Goal: Check status: Check status

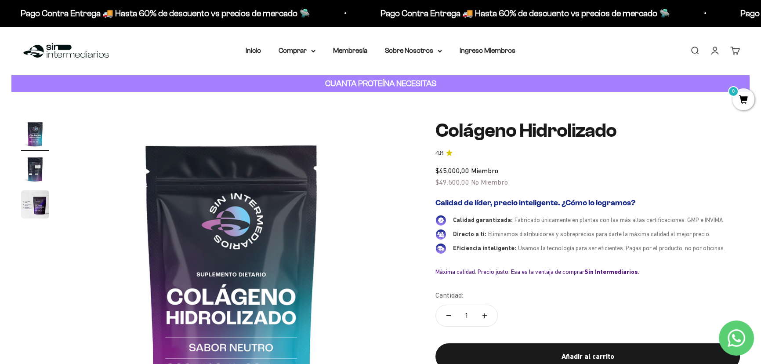
click at [710, 52] on link "Iniciar sesión" at bounding box center [715, 51] width 10 height 10
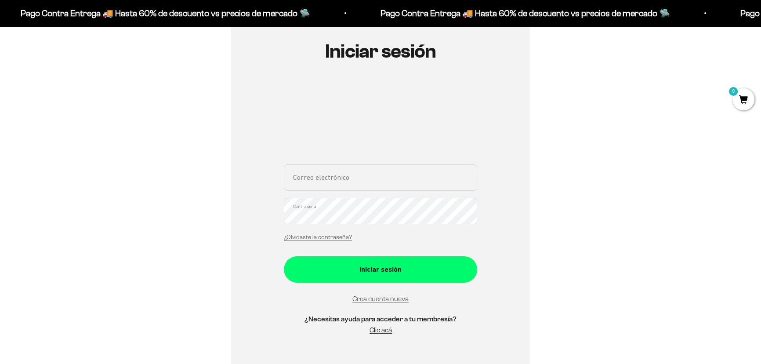
scroll to position [119, 0]
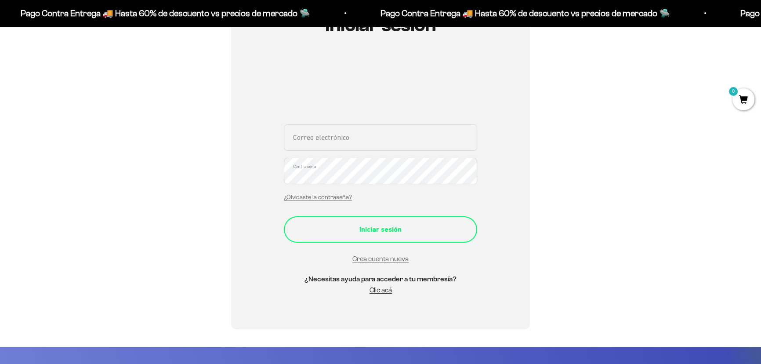
type input "[EMAIL_ADDRESS][DOMAIN_NAME]"
click at [352, 221] on button "Iniciar sesión" at bounding box center [380, 229] width 193 height 26
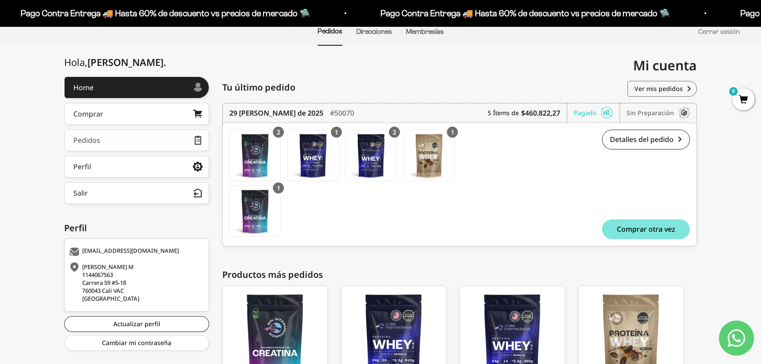
scroll to position [79, 0]
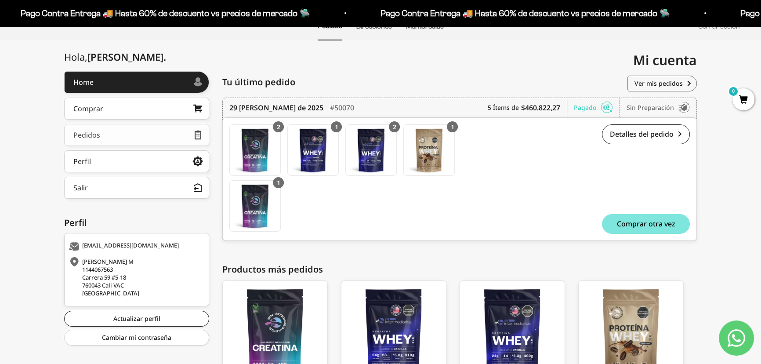
click at [144, 137] on link "Pedidos" at bounding box center [136, 135] width 145 height 22
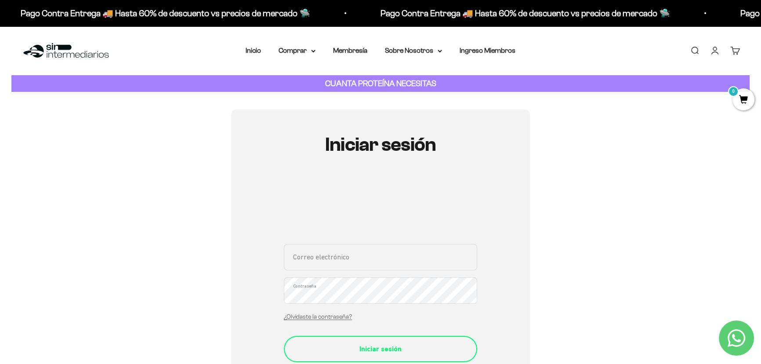
type input "[EMAIL_ADDRESS][DOMAIN_NAME]"
click at [346, 336] on button "Iniciar sesión" at bounding box center [380, 348] width 193 height 26
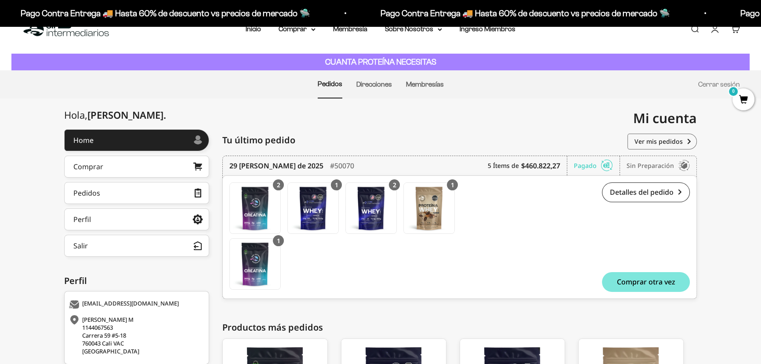
scroll to position [40, 0]
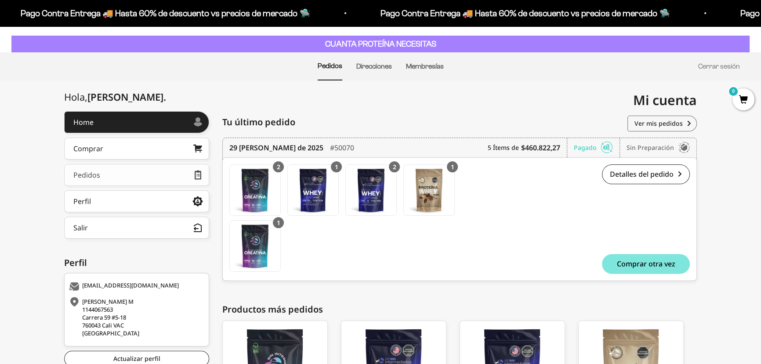
click at [120, 167] on link "Pedidos" at bounding box center [136, 175] width 145 height 22
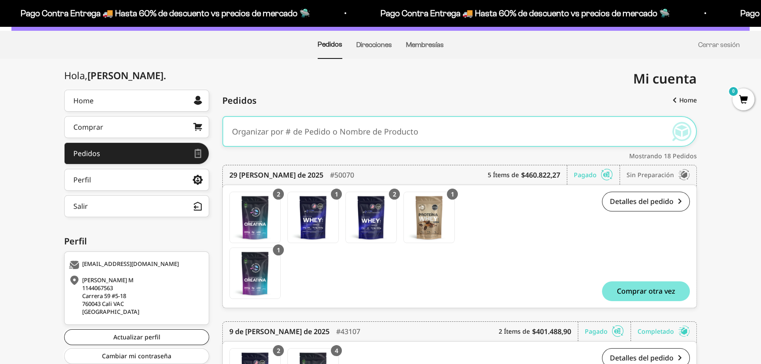
scroll to position [79, 0]
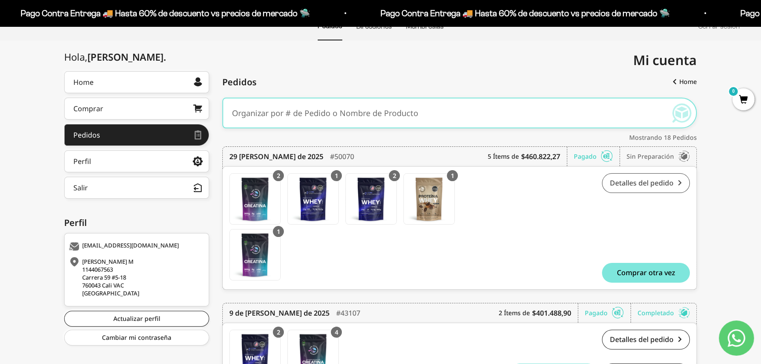
click at [617, 177] on link "Detalles del pedido" at bounding box center [646, 183] width 88 height 20
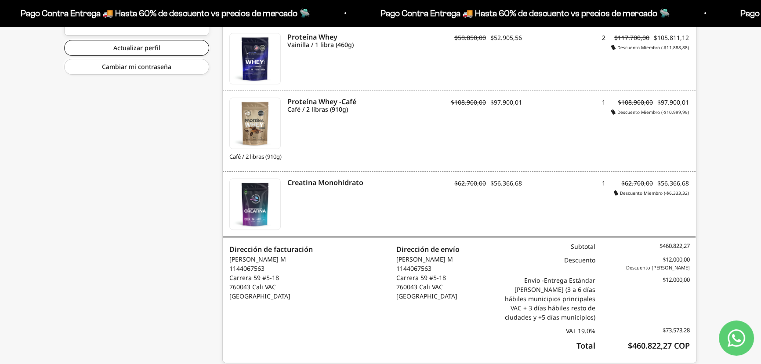
scroll to position [359, 0]
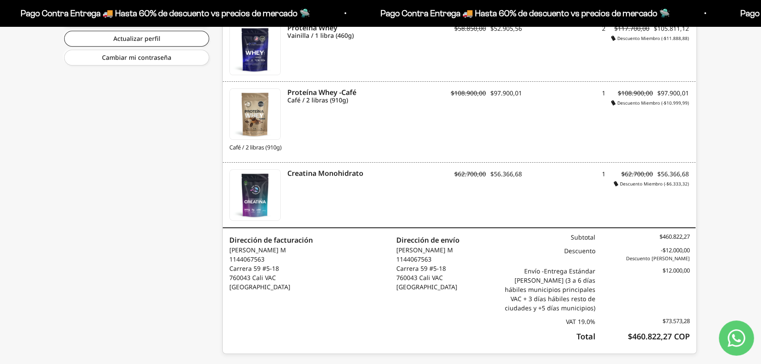
click at [412, 271] on p "Daniel E Gaviria M 1144067563 Carrera 59 #5-18 760043 Cali VAC Colombia" at bounding box center [427, 268] width 63 height 46
drag, startPoint x: 412, startPoint y: 271, endPoint x: 444, endPoint y: 270, distance: 31.6
click at [444, 270] on p "Daniel E Gaviria M 1144067563 Carrera 59 #5-18 760043 Cali VAC Colombia" at bounding box center [427, 268] width 63 height 46
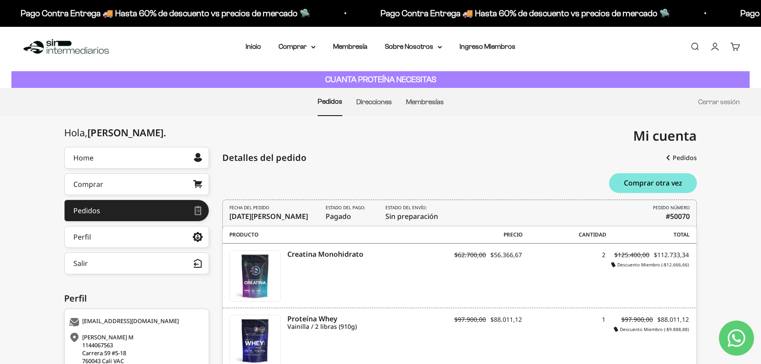
scroll to position [0, 0]
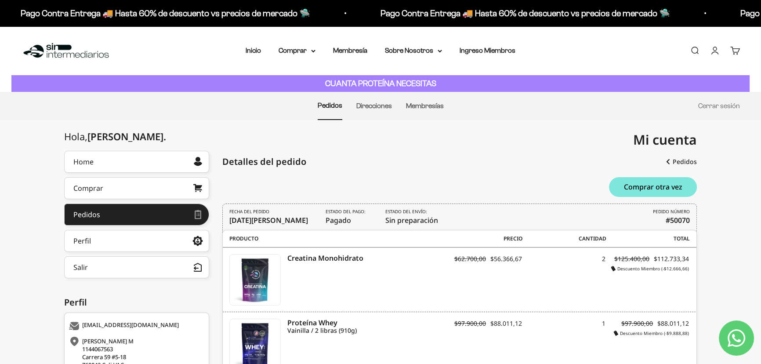
click at [421, 110] on li "Membresías" at bounding box center [425, 105] width 38 height 27
click at [419, 107] on link "Membresías" at bounding box center [425, 105] width 38 height 7
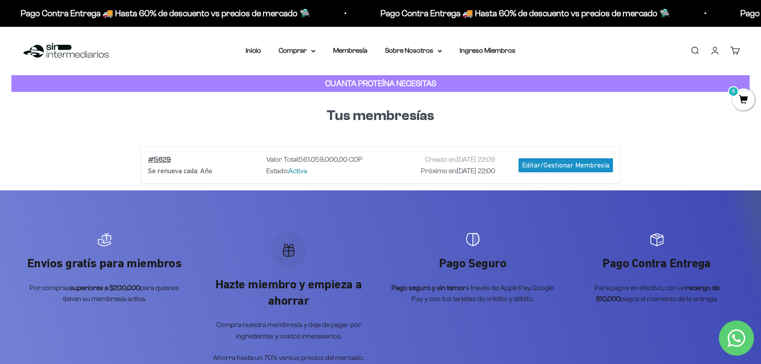
click at [562, 163] on div "Editar/Gestionar Membresía" at bounding box center [565, 165] width 94 height 14
